Goal: Find contact information: Find contact information

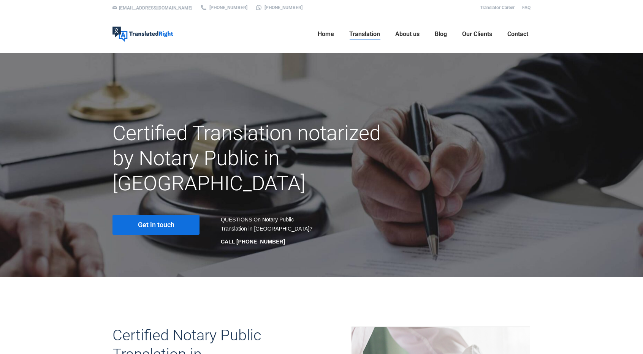
click at [184, 215] on link "Get in touch" at bounding box center [155, 225] width 87 height 20
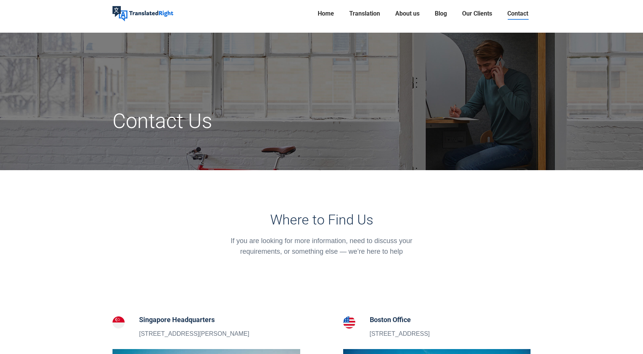
scroll to position [190, 0]
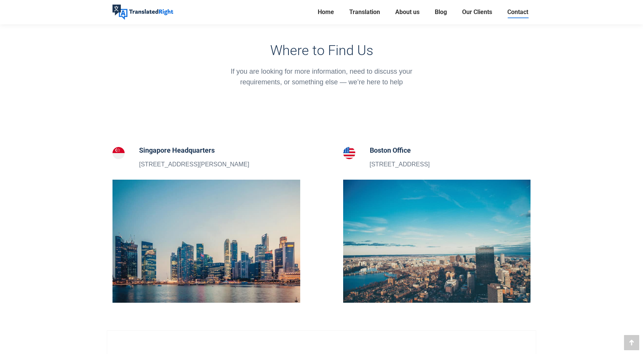
click at [177, 152] on h5 "Singapore Headquarters" at bounding box center [194, 150] width 110 height 11
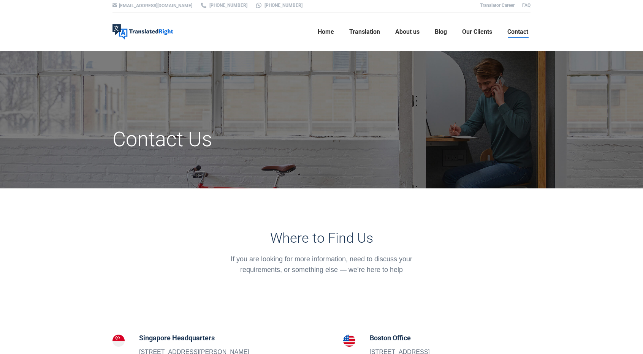
scroll to position [0, 0]
